Goal: Task Accomplishment & Management: Complete application form

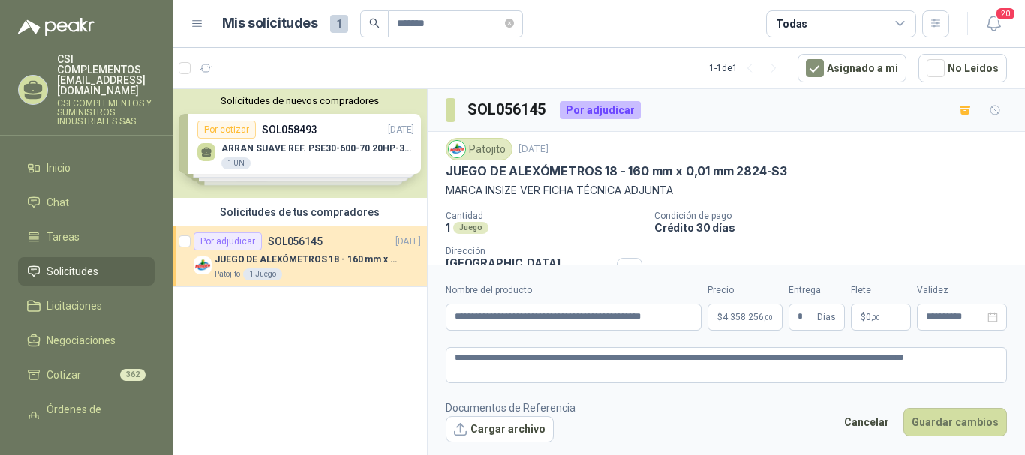
scroll to position [188, 0]
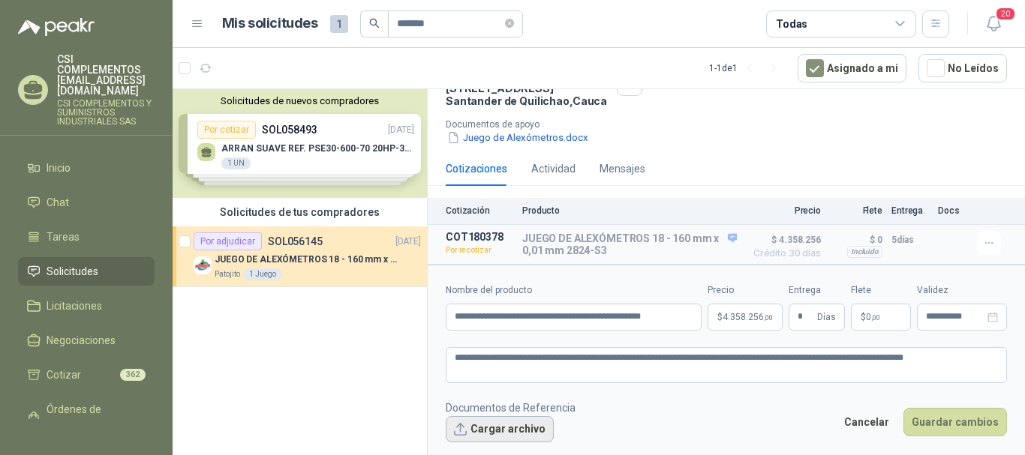
click at [495, 427] on button "Cargar archivo" at bounding box center [500, 429] width 108 height 27
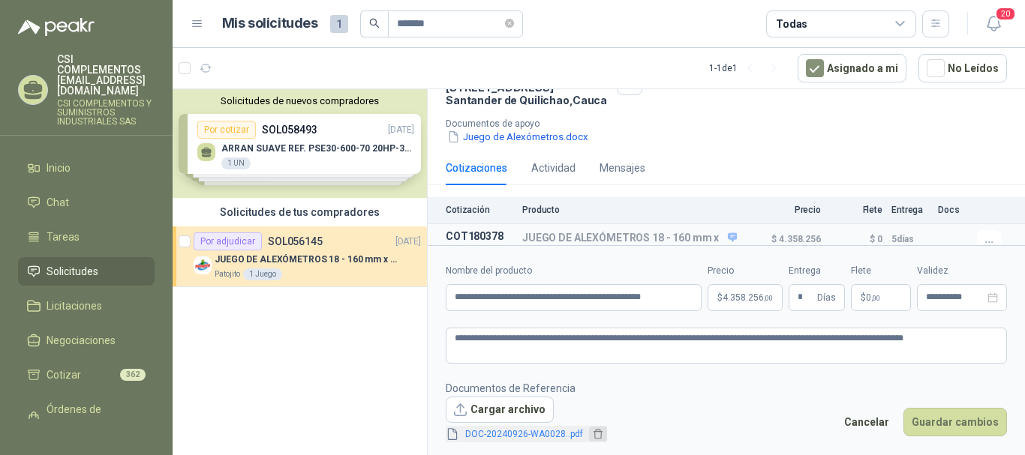
click at [593, 435] on icon "delete" at bounding box center [598, 434] width 11 height 11
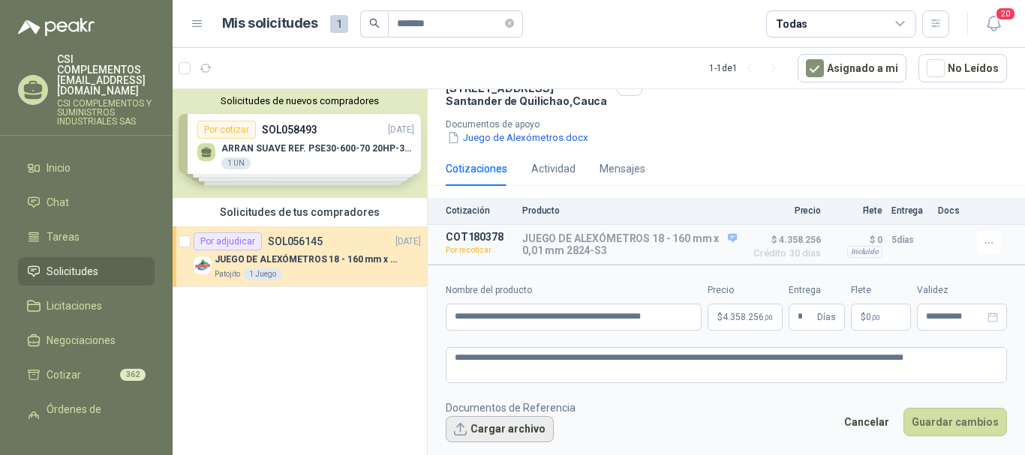
click at [476, 431] on button "Cargar archivo" at bounding box center [500, 429] width 108 height 27
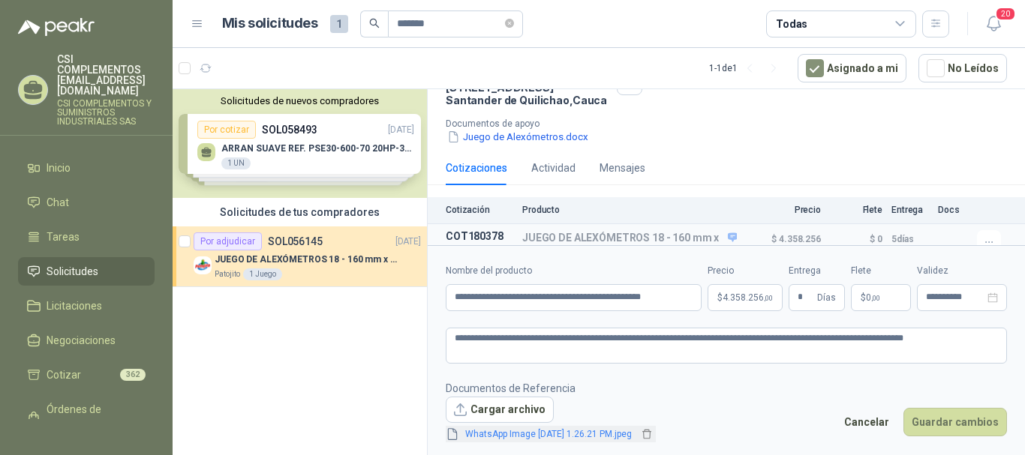
click at [503, 437] on link "WhatsApp Image [DATE] 1.26.21 PM.jpeg" at bounding box center [548, 435] width 179 height 14
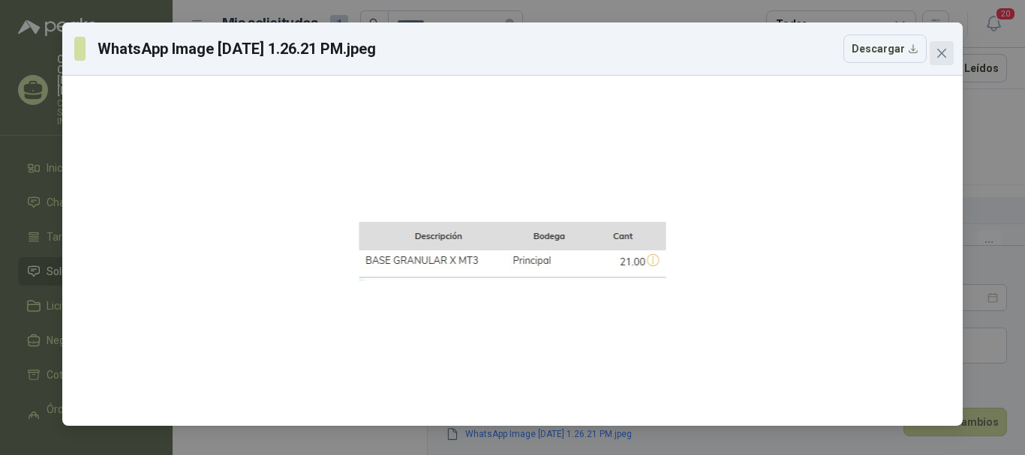
click at [940, 50] on icon "close" at bounding box center [942, 53] width 12 height 12
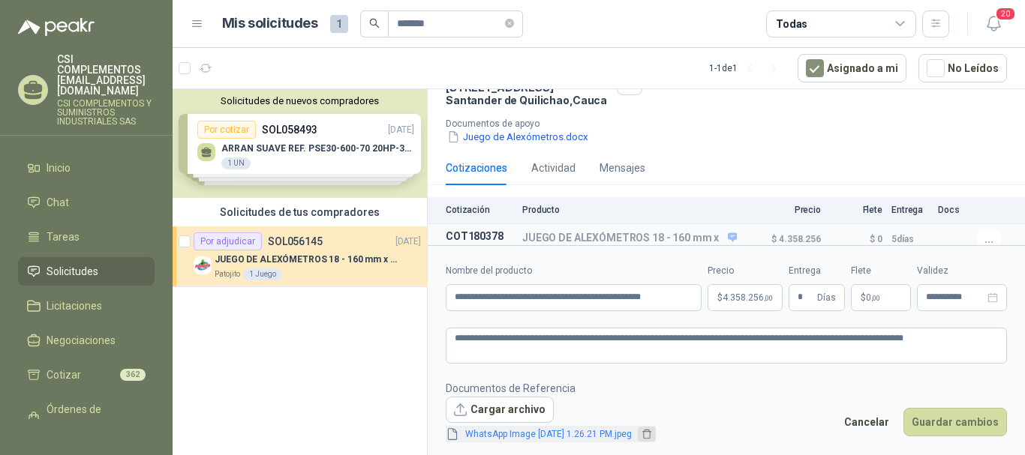
click at [652, 433] on icon "delete" at bounding box center [646, 434] width 11 height 11
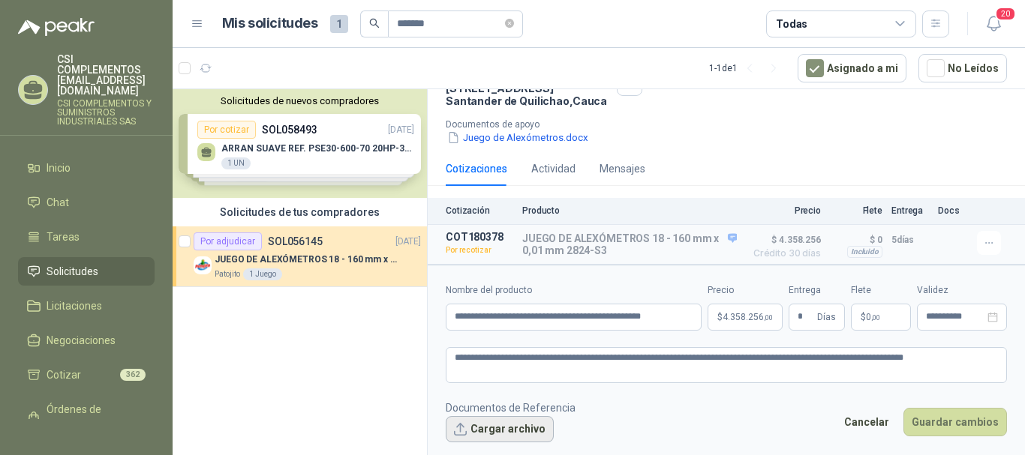
click at [524, 425] on button "Cargar archivo" at bounding box center [500, 429] width 108 height 27
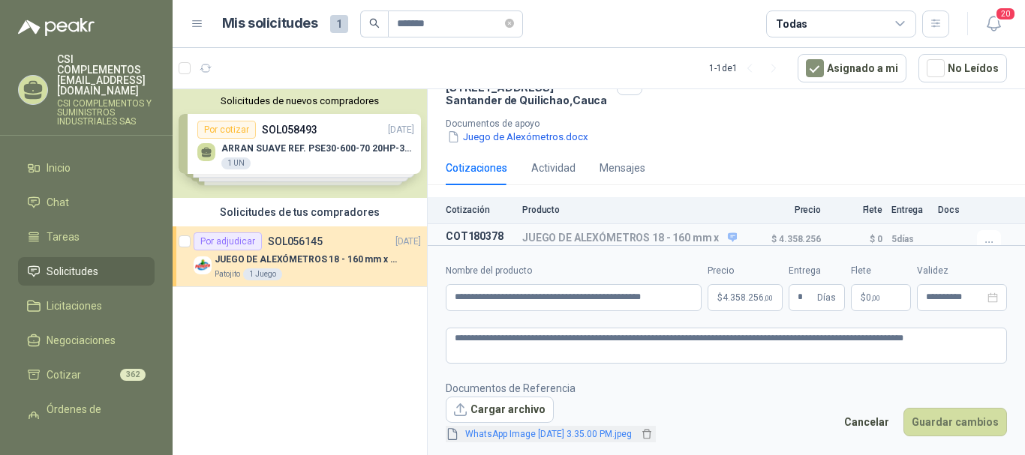
click at [608, 432] on link "WhatsApp Image [DATE] 3.35.00 PM.jpeg" at bounding box center [548, 435] width 179 height 14
click at [947, 302] on input "**********" at bounding box center [955, 298] width 59 height 10
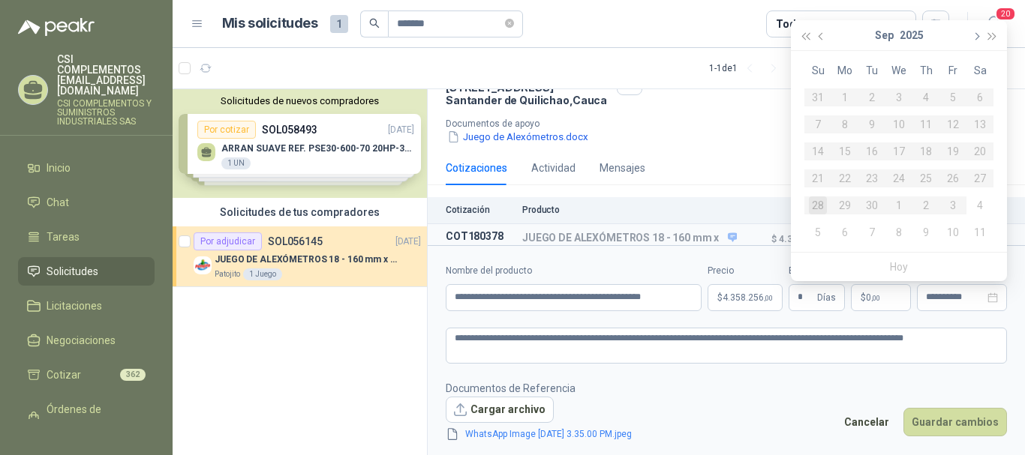
click at [975, 33] on span "button" at bounding box center [976, 36] width 8 height 8
click at [845, 149] on div "13" at bounding box center [845, 152] width 18 height 18
type input "**********"
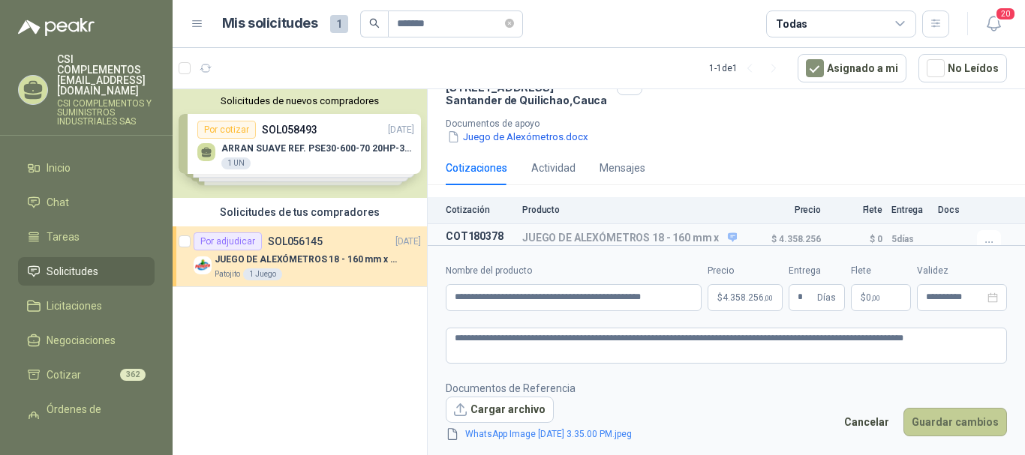
click at [946, 426] on button "Guardar cambios" at bounding box center [955, 422] width 104 height 29
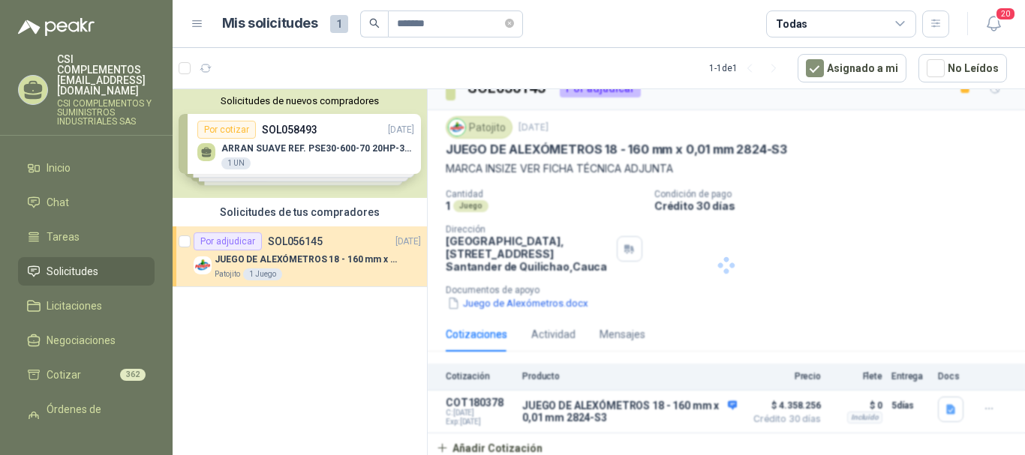
scroll to position [25, 0]
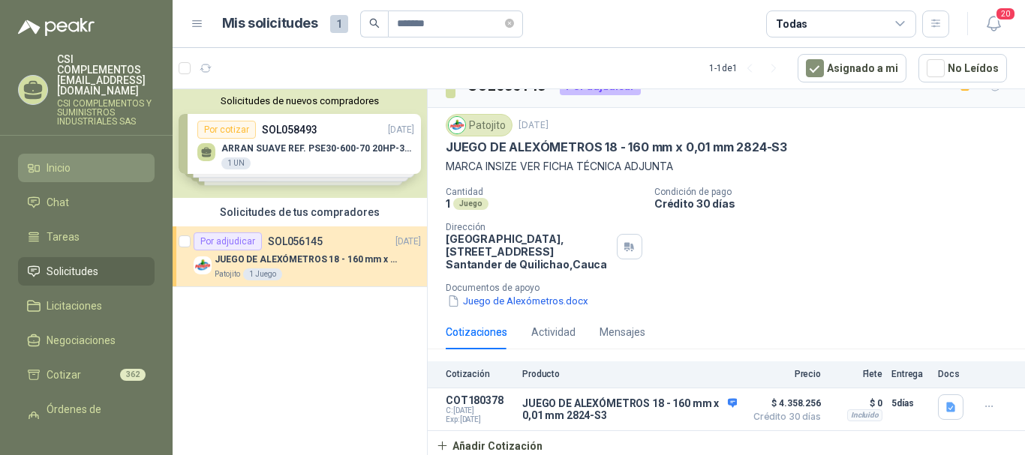
click at [58, 160] on span "Inicio" at bounding box center [59, 168] width 24 height 17
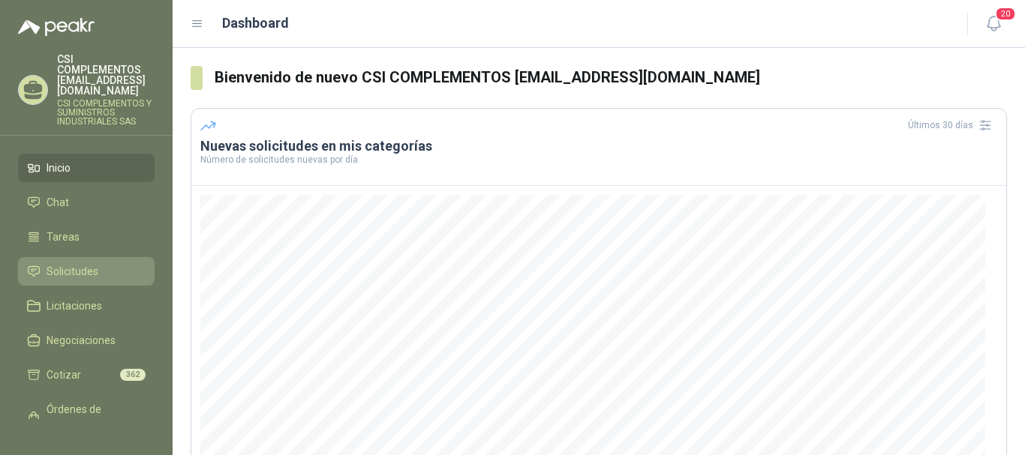
click at [90, 263] on span "Solicitudes" at bounding box center [73, 271] width 52 height 17
